Goal: Information Seeking & Learning: Learn about a topic

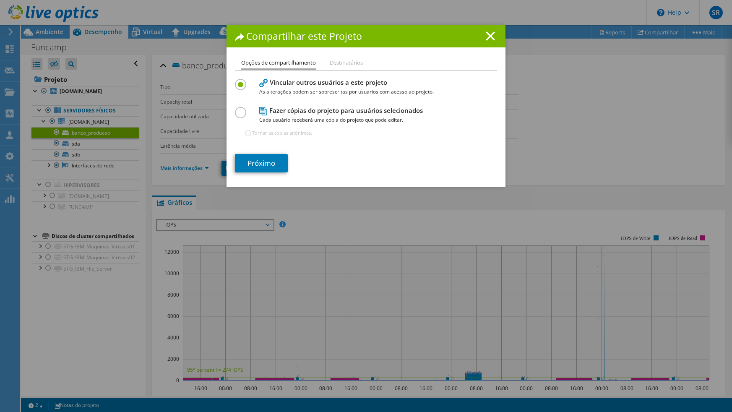
select select "USD"
click at [491, 39] on line at bounding box center [490, 36] width 8 height 8
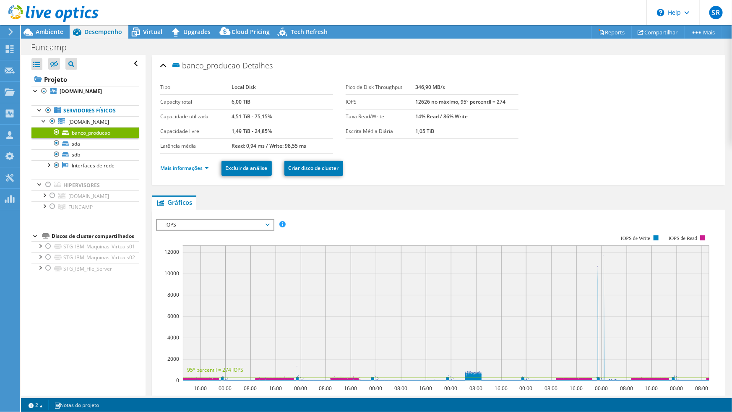
click at [530, 151] on section "Tipo Local Disk Capacity total 6,00 TiB Capacidade utilizada 4,51 TiB - 75,15% …" at bounding box center [438, 116] width 557 height 73
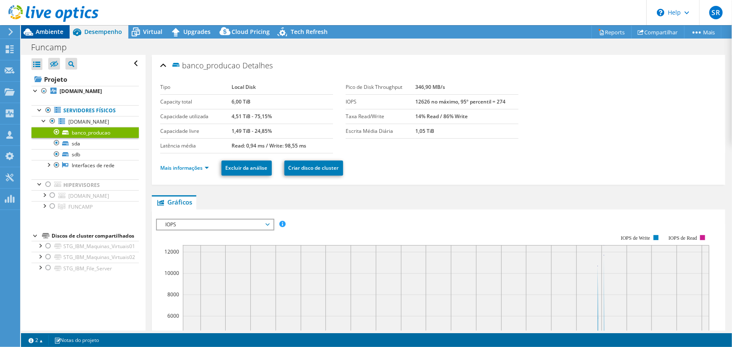
click at [54, 30] on span "Ambiente" at bounding box center [50, 32] width 28 height 8
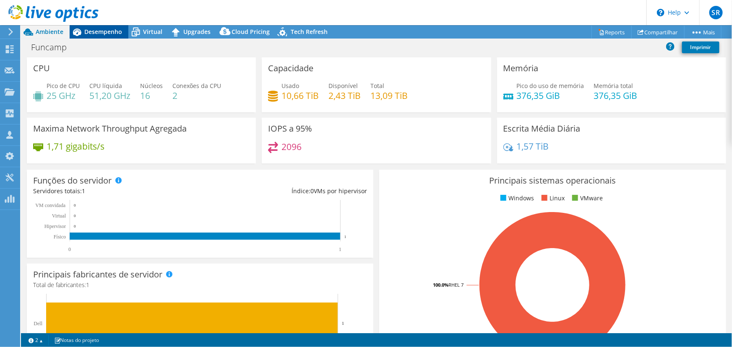
click at [109, 33] on span "Desempenho" at bounding box center [103, 32] width 38 height 8
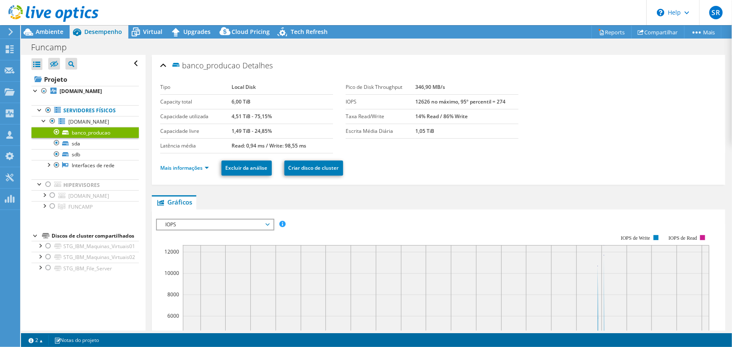
click at [182, 227] on span "IOPS" at bounding box center [215, 225] width 108 height 10
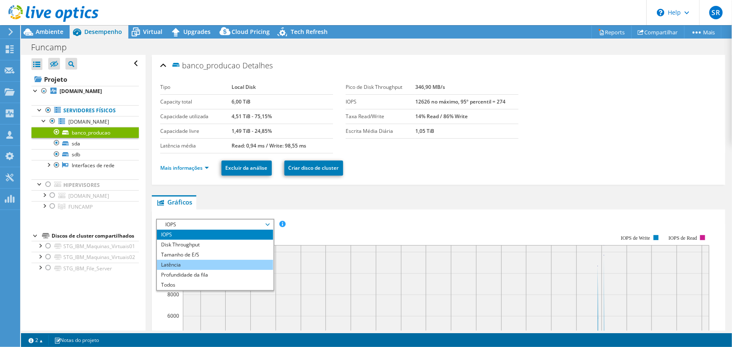
scroll to position [15, 0]
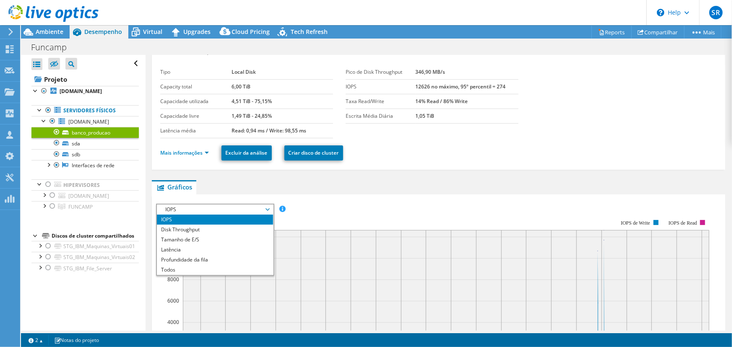
click at [207, 201] on div "IOPS Disk Throughput Tamanho de E/S Latência Profundidade da fila Porcentagem d…" at bounding box center [438, 345] width 565 height 291
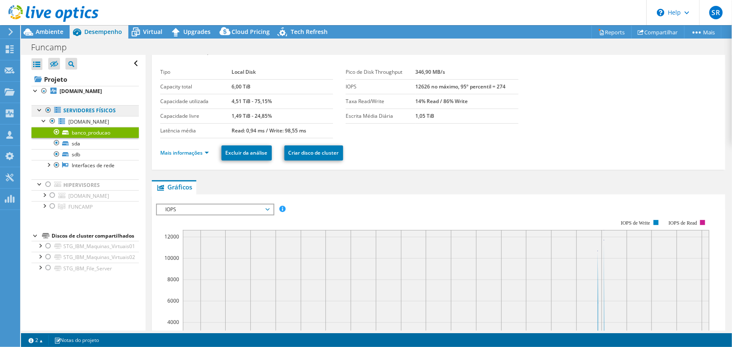
click at [80, 110] on link "Servidores físicos" at bounding box center [84, 110] width 107 height 11
click at [76, 120] on span "[DOMAIN_NAME]" at bounding box center [88, 121] width 41 height 7
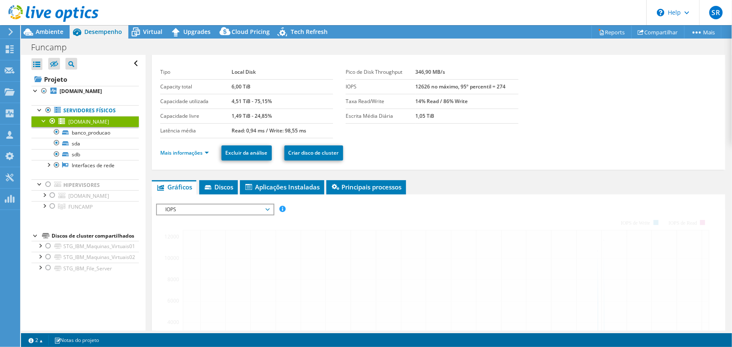
click at [221, 209] on span "IOPS" at bounding box center [215, 210] width 108 height 10
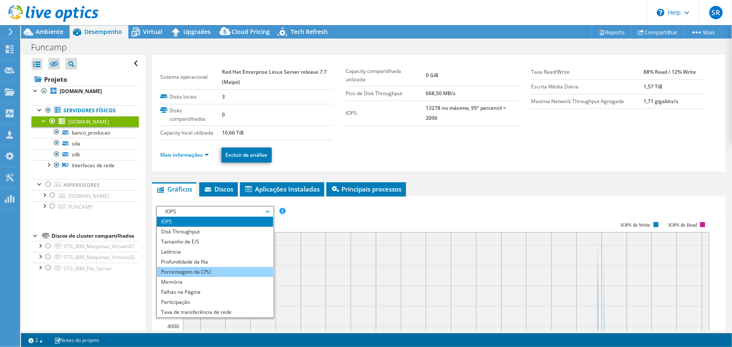
click at [217, 269] on li "Porcentagem da CPU" at bounding box center [215, 272] width 116 height 10
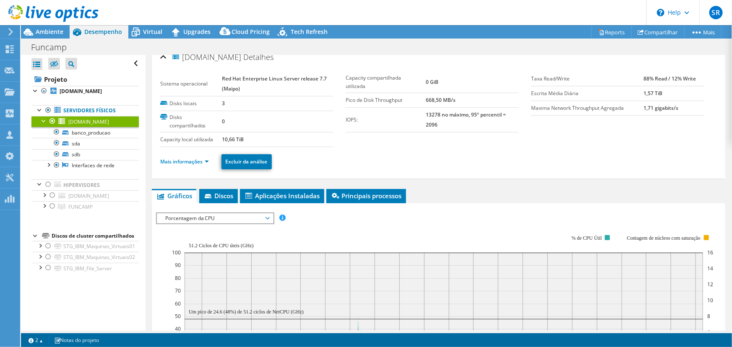
scroll to position [0, 0]
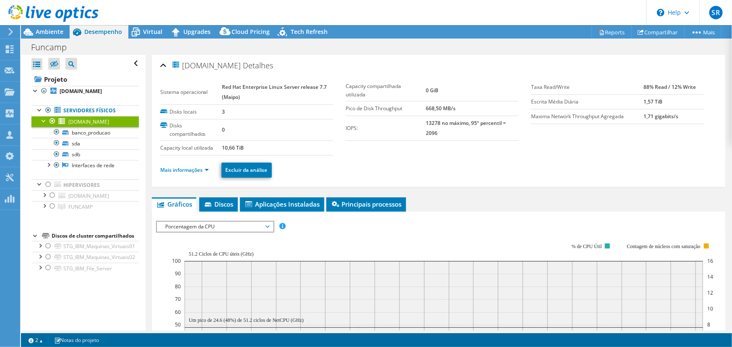
click at [237, 224] on span "Porcentagem da CPU" at bounding box center [215, 227] width 108 height 10
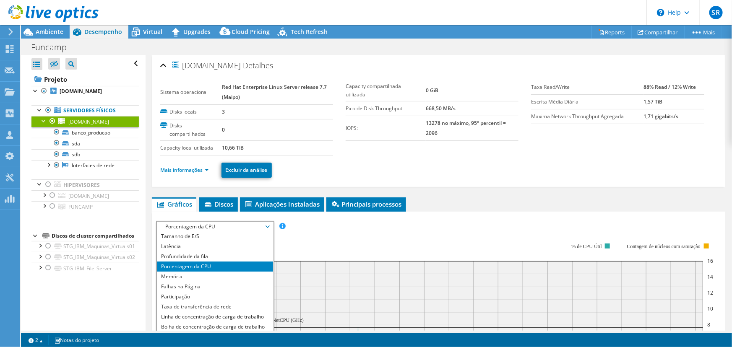
scroll to position [30, 0]
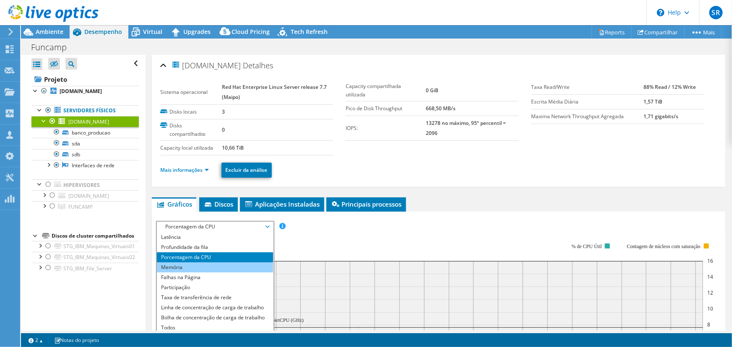
click at [193, 267] on li "Memória" at bounding box center [215, 268] width 116 height 10
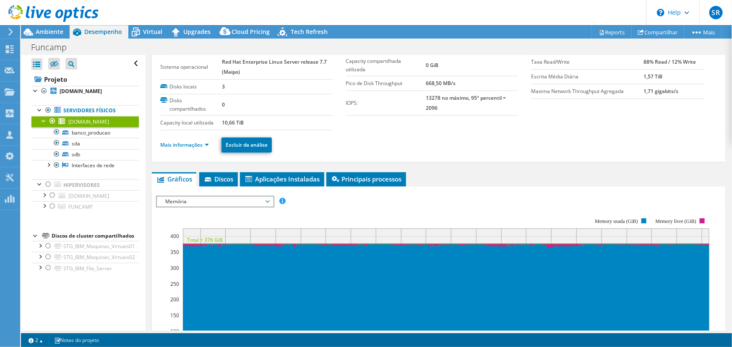
scroll to position [27, 0]
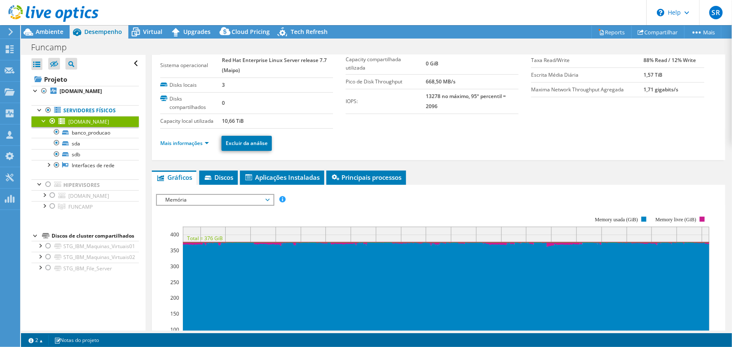
click at [469, 175] on ul "Gráficos Servidores Inventário Hipervisor Discos Discos de cluster Aplicações I…" at bounding box center [439, 178] width 574 height 14
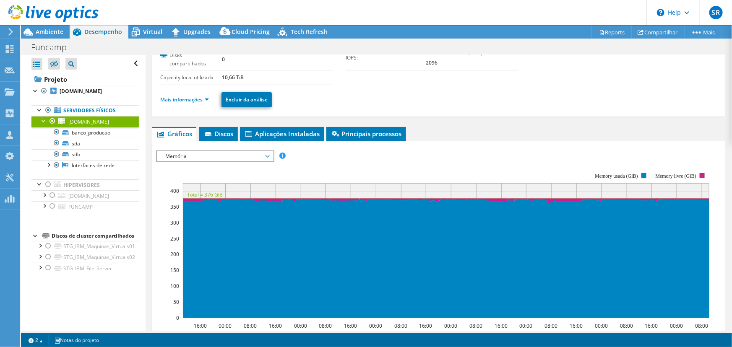
scroll to position [0, 0]
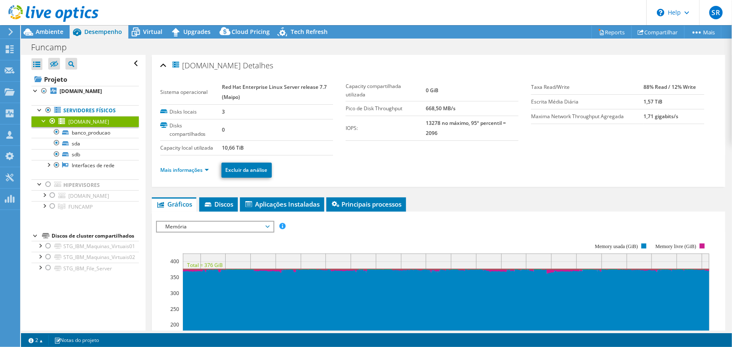
click at [352, 163] on ul "Mais informações Excluir da análise" at bounding box center [438, 169] width 557 height 17
click at [60, 32] on span "Ambiente" at bounding box center [50, 32] width 28 height 8
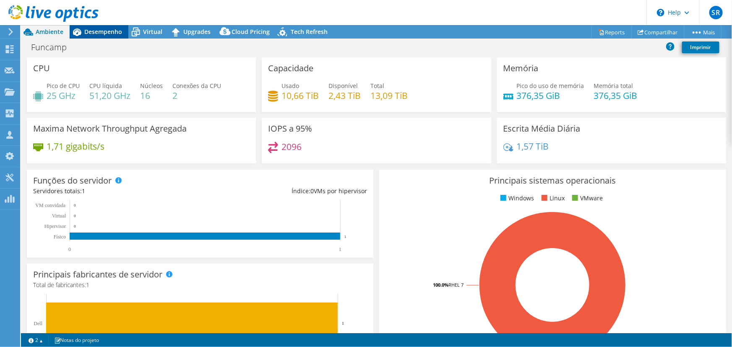
click at [96, 32] on span "Desempenho" at bounding box center [103, 32] width 38 height 8
